Goal: Information Seeking & Learning: Learn about a topic

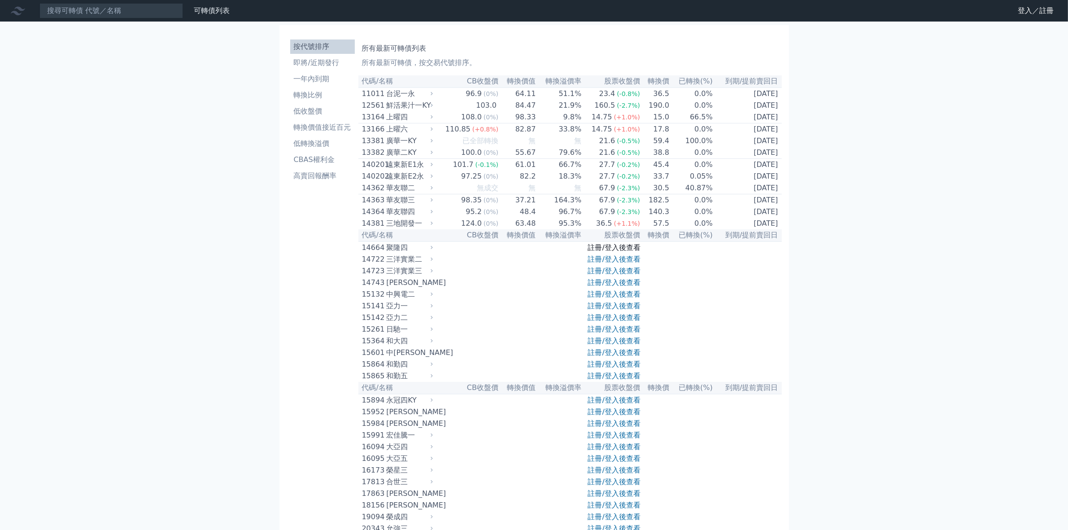
click at [604, 252] on link "註冊/登入後查看" at bounding box center [614, 247] width 52 height 9
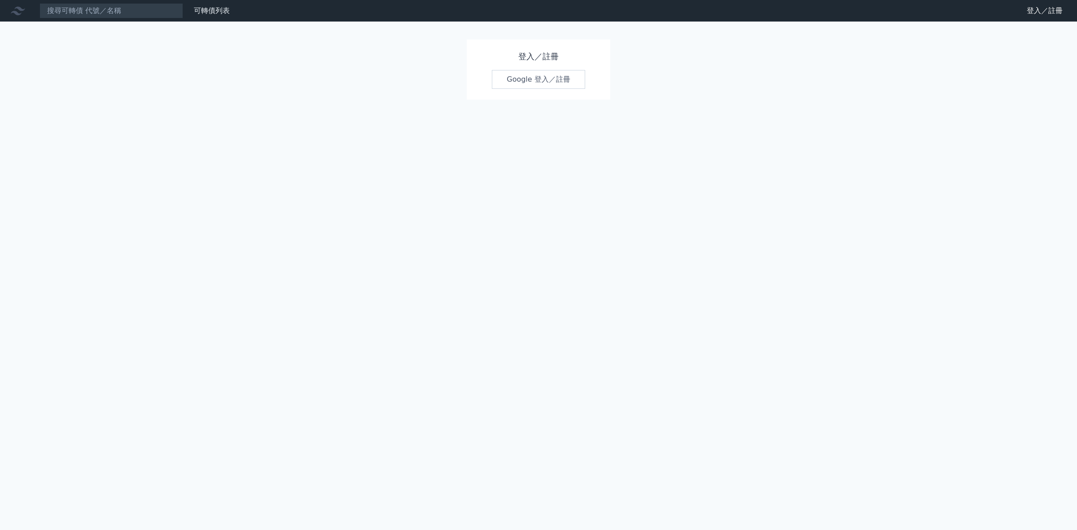
click at [520, 83] on link "Google 登入／註冊" at bounding box center [538, 79] width 93 height 19
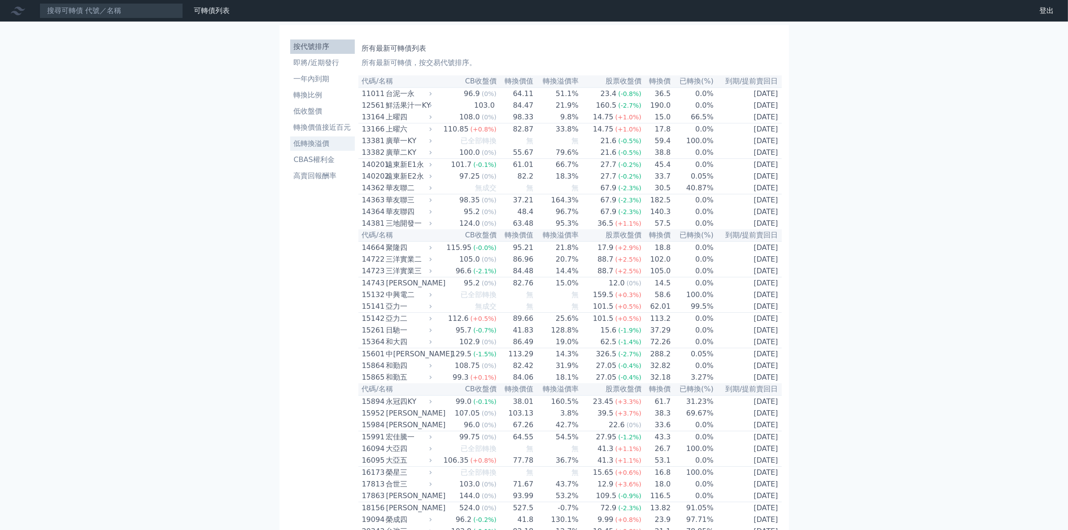
click at [317, 143] on li "低轉換溢價" at bounding box center [322, 143] width 65 height 11
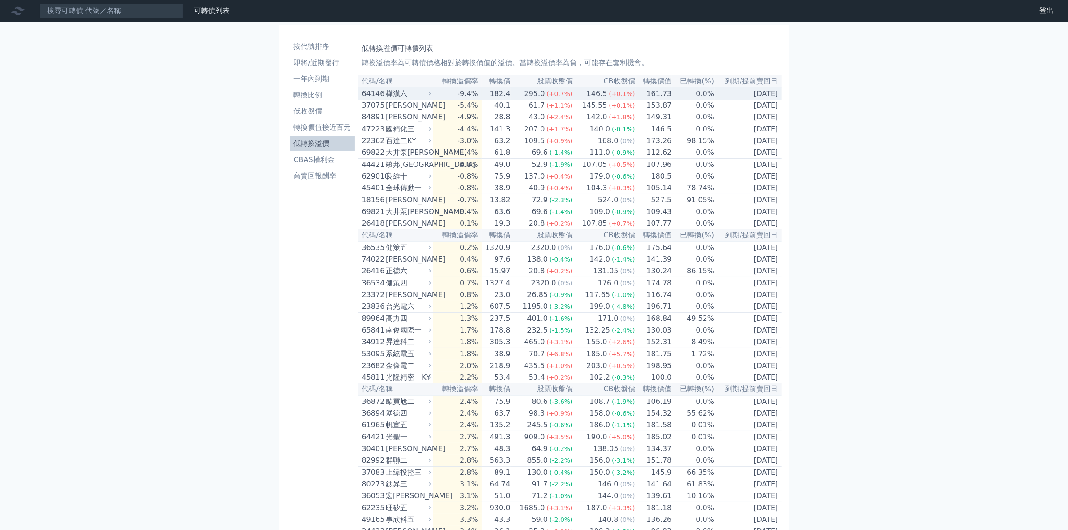
click at [503, 95] on td "182.4" at bounding box center [496, 93] width 29 height 12
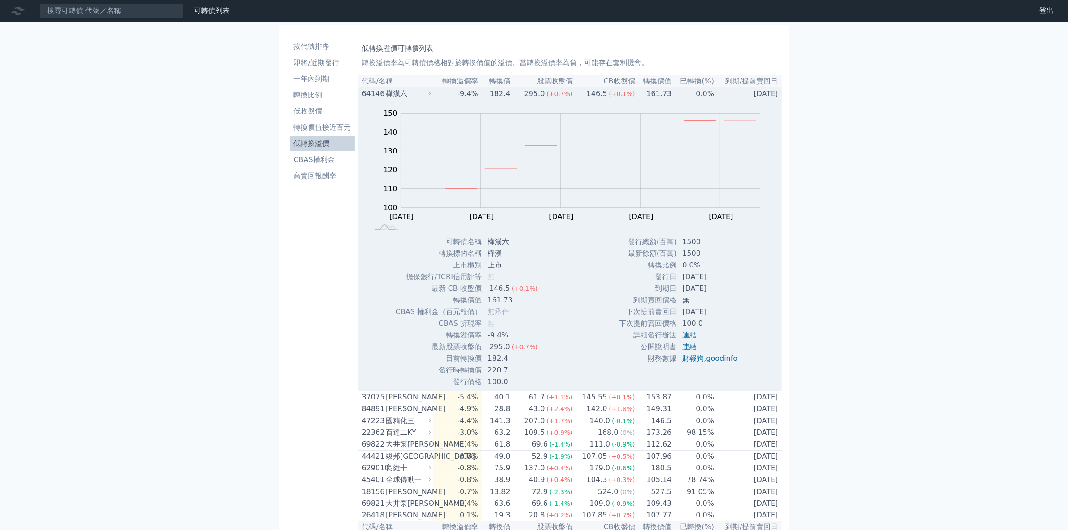
scroll to position [224, 0]
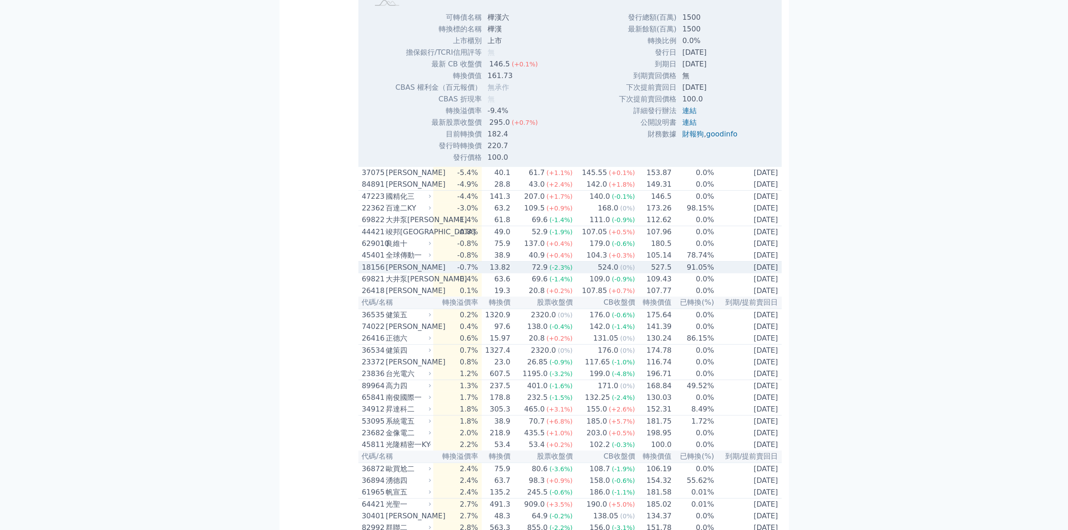
click at [550, 273] on div "72.9" at bounding box center [540, 267] width 20 height 11
click at [399, 273] on div "[PERSON_NAME]" at bounding box center [408, 267] width 44 height 11
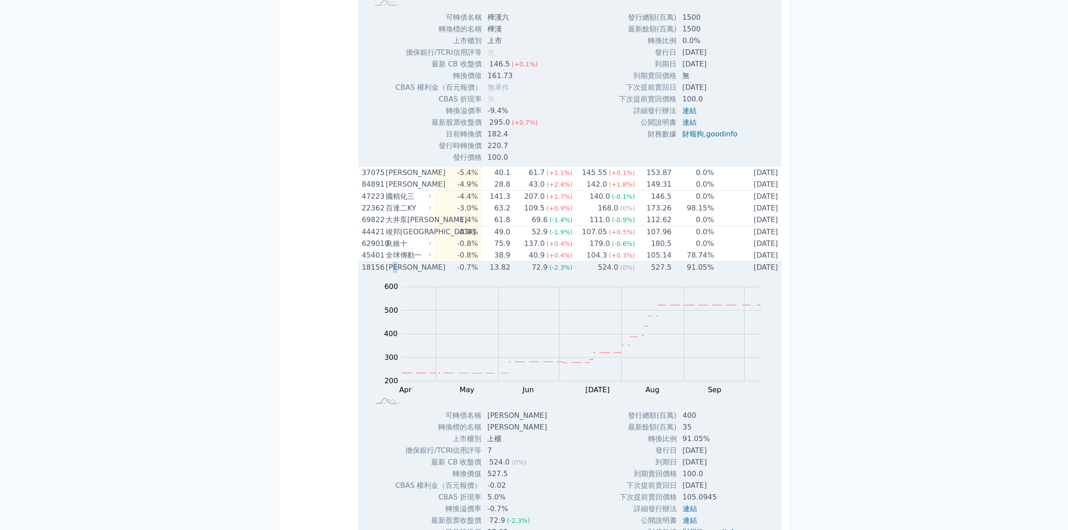
click at [399, 273] on div "[PERSON_NAME]" at bounding box center [408, 267] width 44 height 11
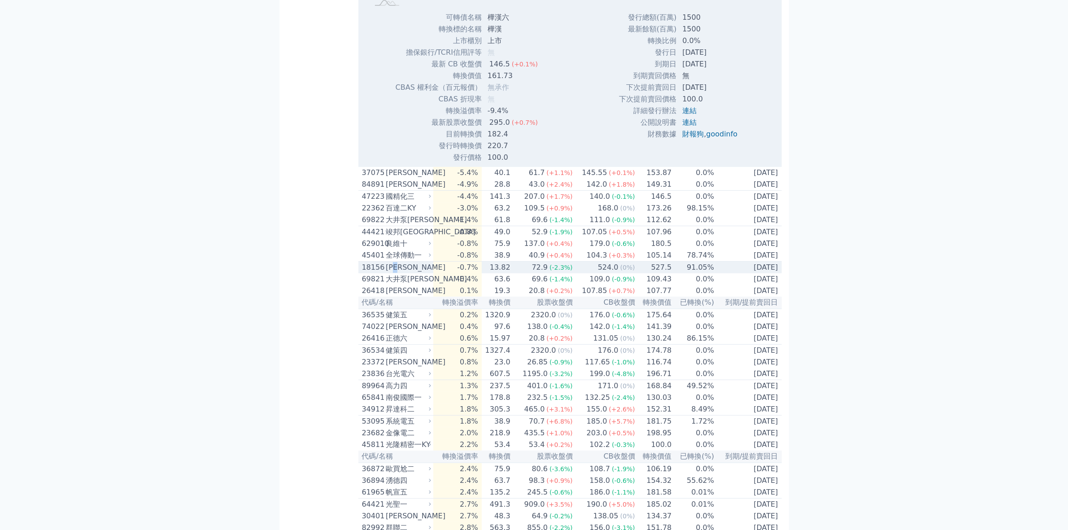
click at [399, 273] on div "[PERSON_NAME]" at bounding box center [408, 267] width 44 height 11
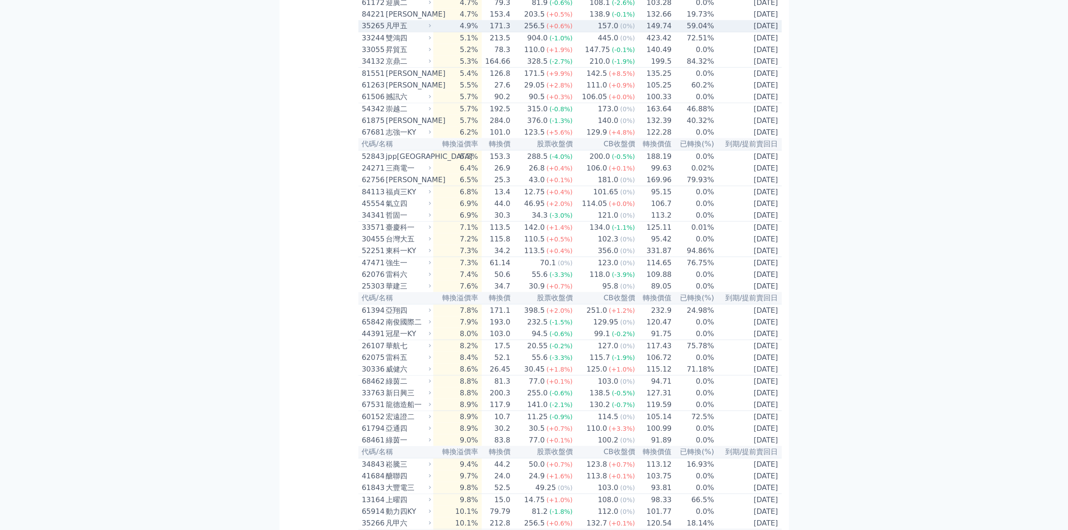
scroll to position [1066, 0]
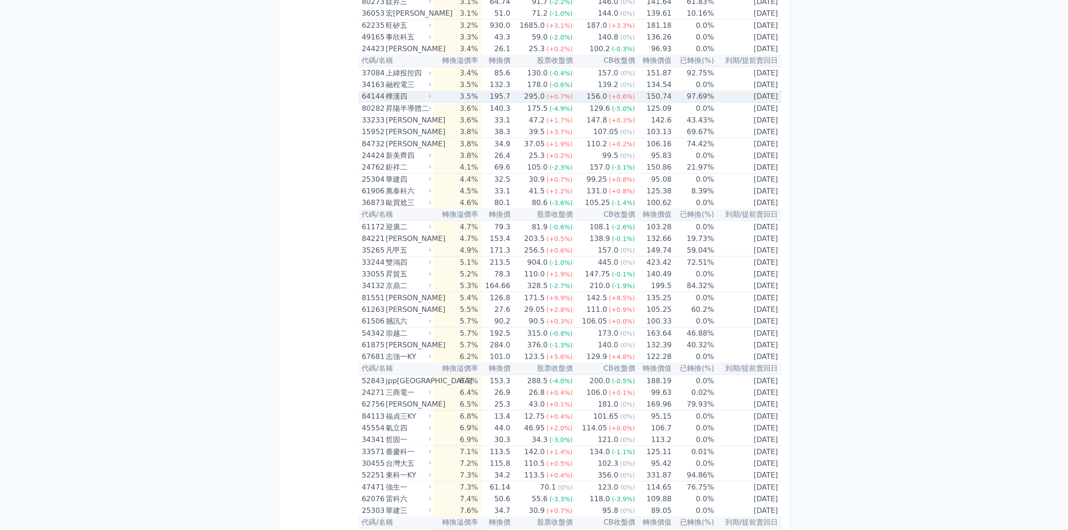
click at [393, 102] on div "樺漢四" at bounding box center [408, 96] width 44 height 11
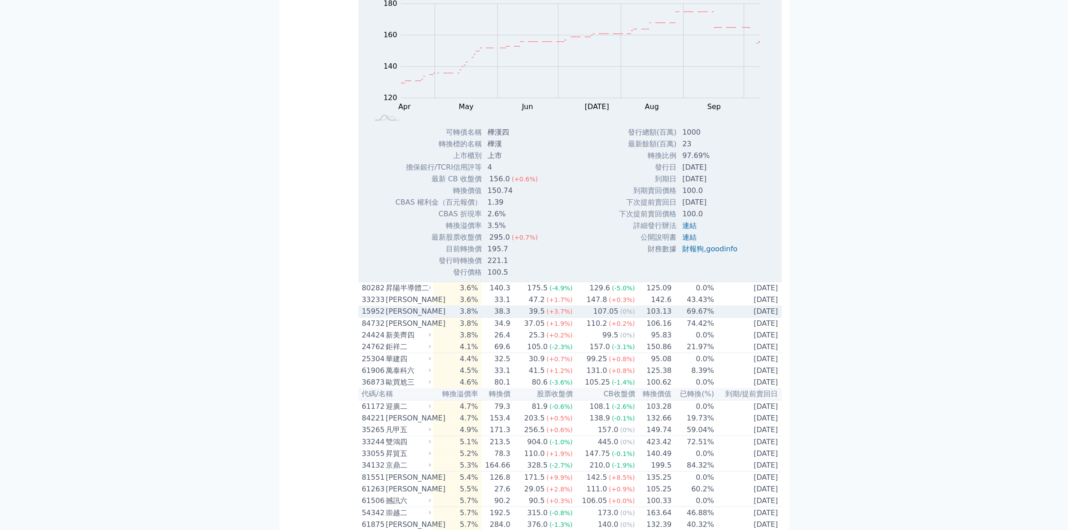
scroll to position [1402, 0]
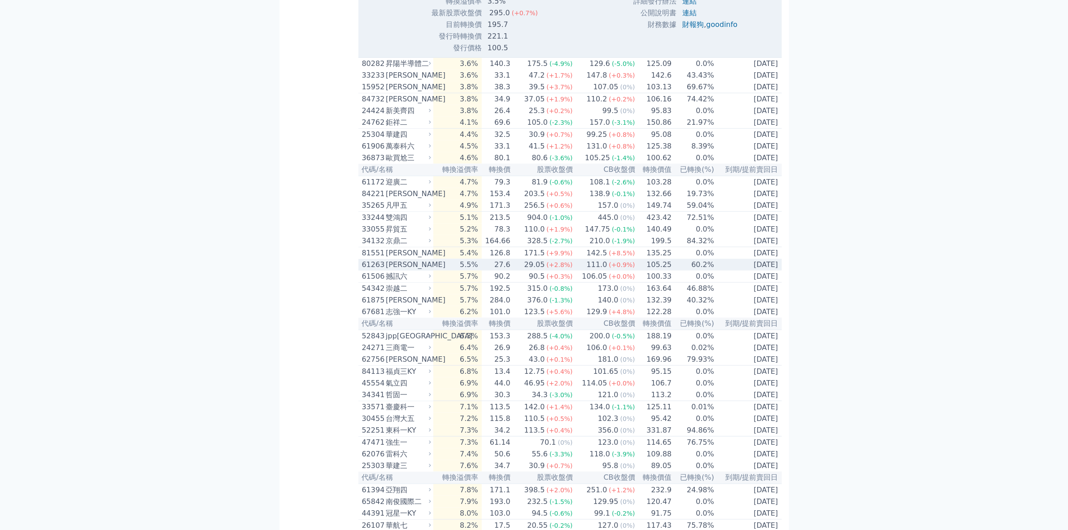
click at [402, 270] on div "[PERSON_NAME]" at bounding box center [408, 264] width 44 height 11
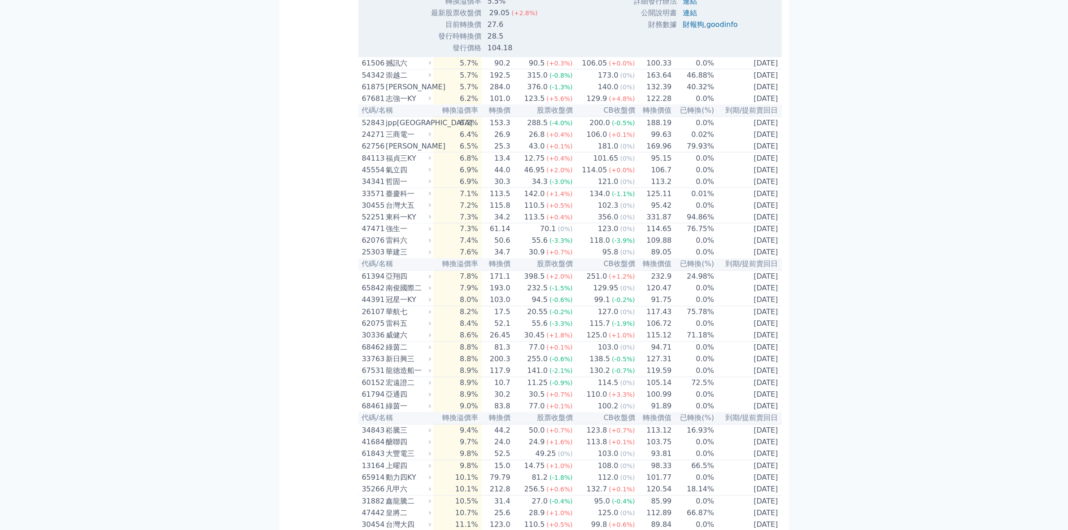
scroll to position [2131, 0]
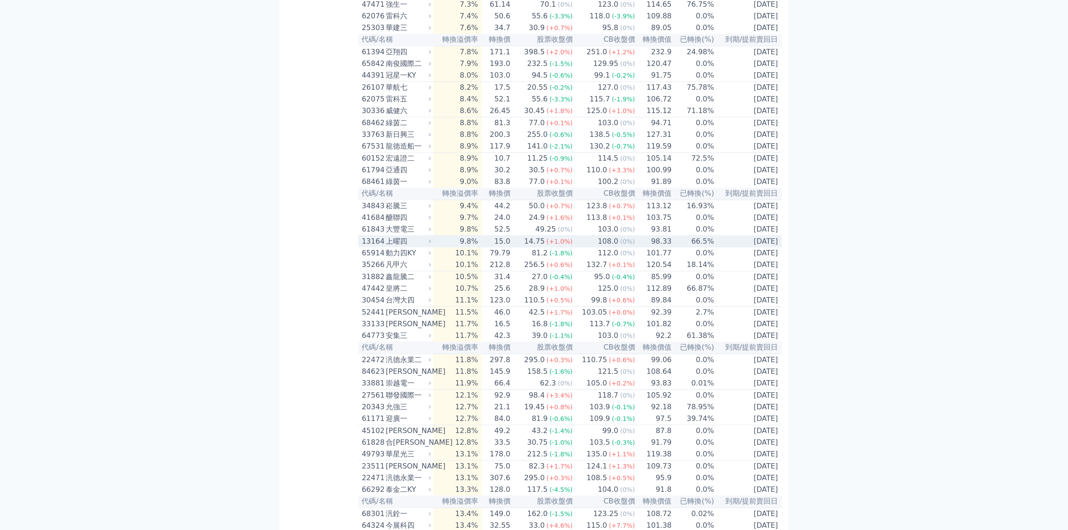
click at [405, 247] on div "上曜四" at bounding box center [408, 241] width 44 height 11
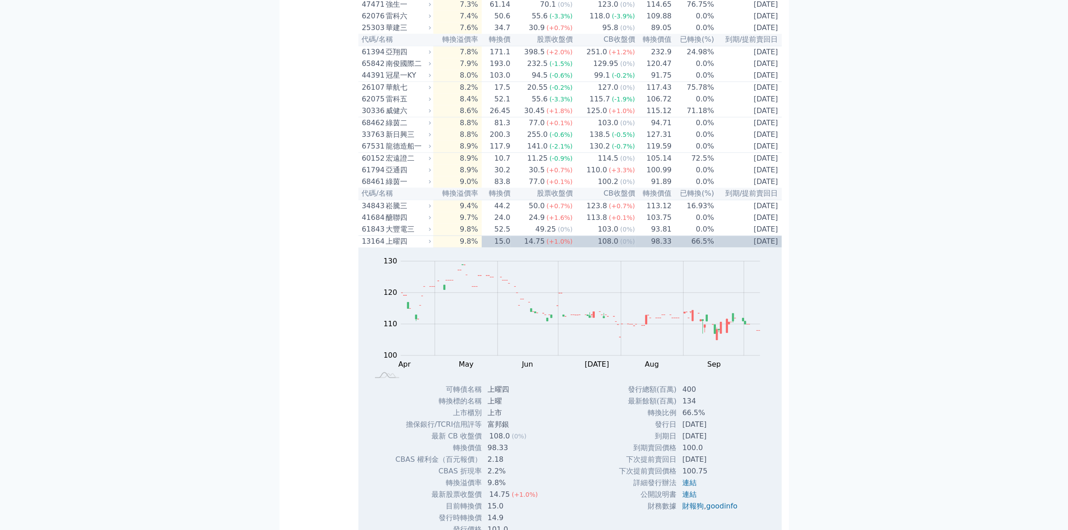
scroll to position [2075, 0]
